Goal: Task Accomplishment & Management: Manage account settings

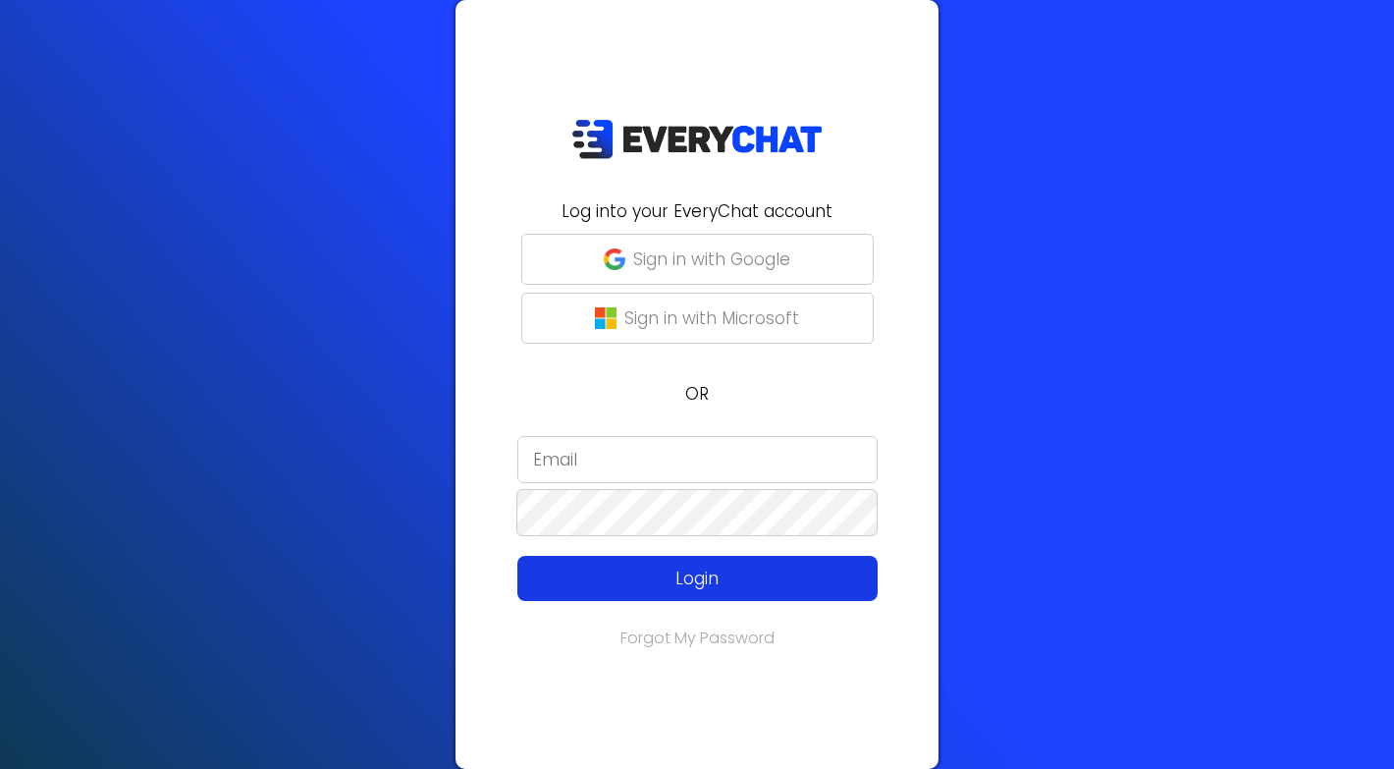
type input "[PERSON_NAME][EMAIL_ADDRESS][DOMAIN_NAME]"
click at [635, 573] on p "Login" at bounding box center [698, 579] width 288 height 26
type input "[PERSON_NAME][EMAIL_ADDRESS][DOMAIN_NAME]"
click at [688, 571] on p "Login" at bounding box center [698, 579] width 288 height 26
